Goal: Find specific page/section: Find specific page/section

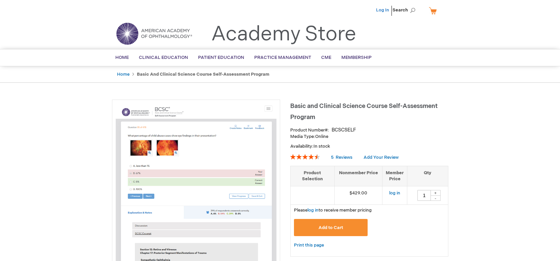
click at [382, 11] on link "Log In" at bounding box center [382, 9] width 13 height 5
click at [355, 10] on span "[PERSON_NAME]" at bounding box center [349, 9] width 37 height 5
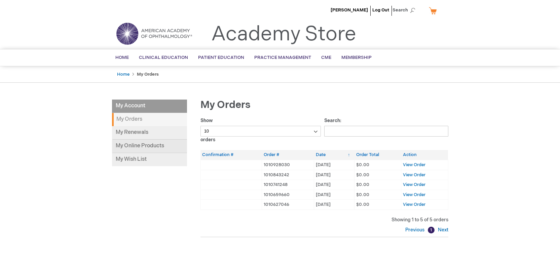
click at [132, 149] on link "My Online Products" at bounding box center [149, 146] width 75 height 13
